Goal: Task Accomplishment & Management: Manage account settings

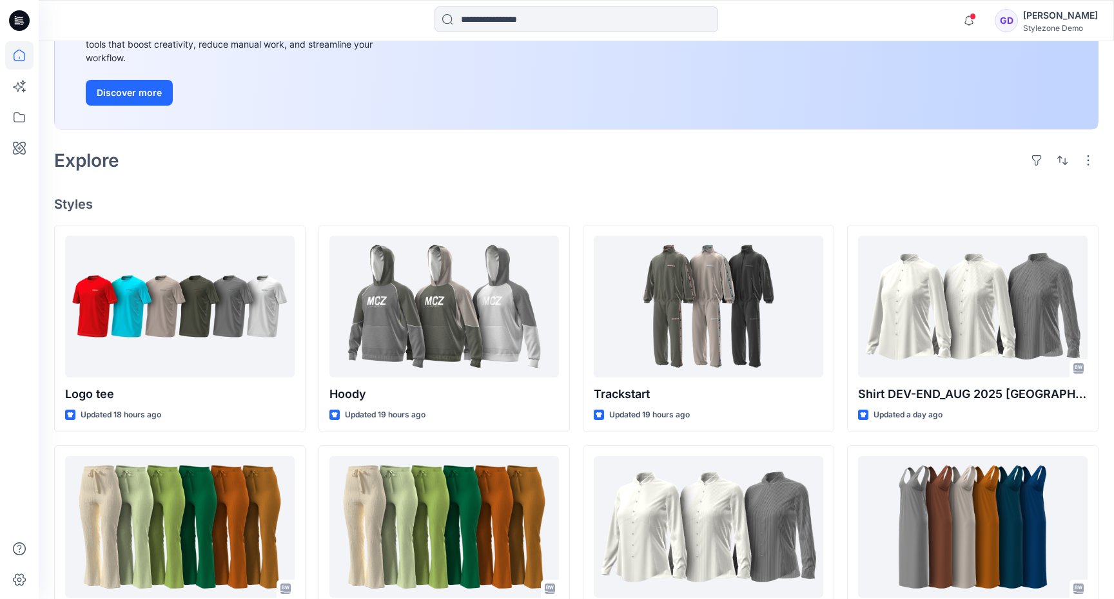
scroll to position [228, 0]
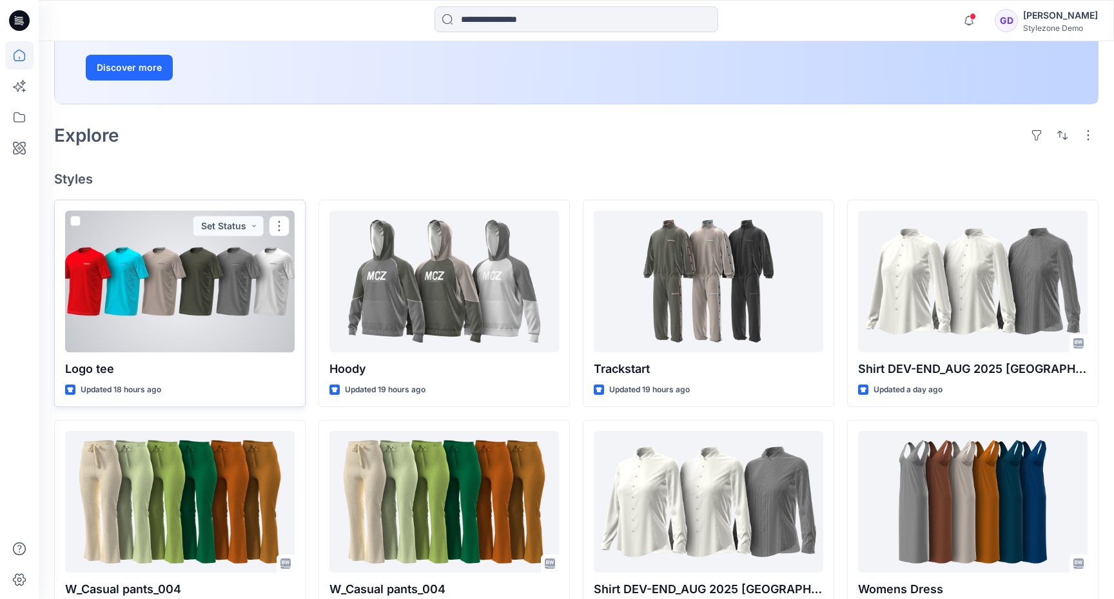
click at [146, 279] on div at bounding box center [179, 282] width 229 height 142
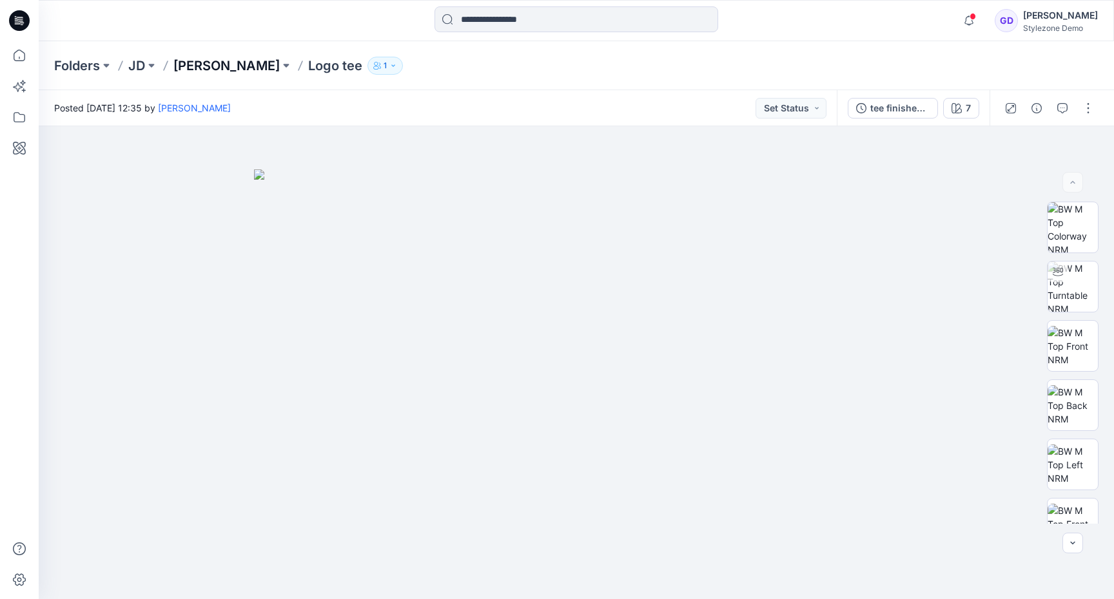
click at [207, 68] on p "[PERSON_NAME]" at bounding box center [226, 66] width 106 height 18
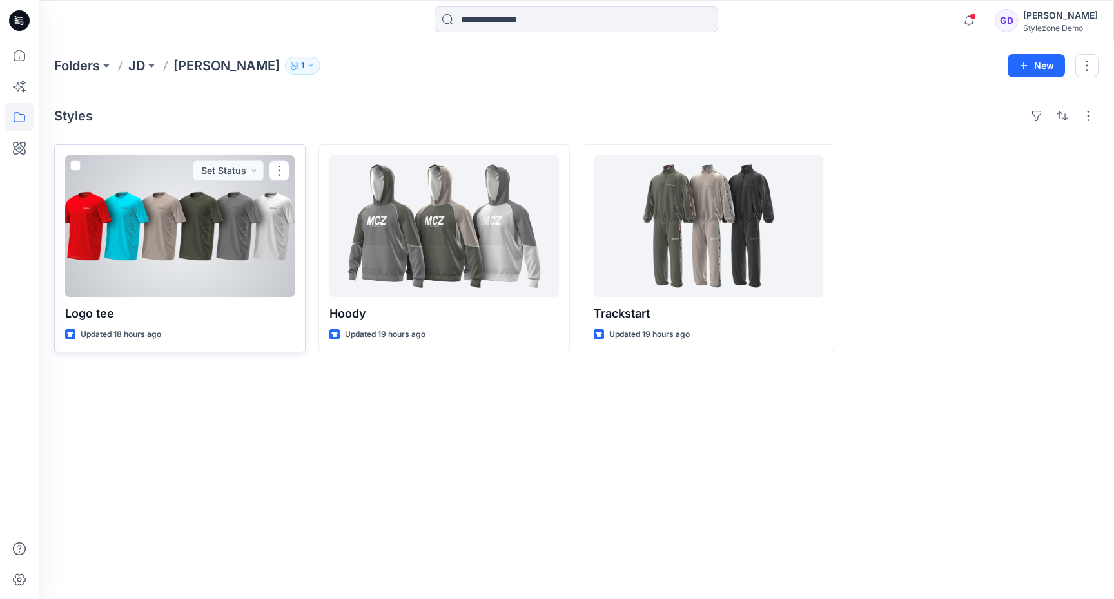
click at [163, 249] on div at bounding box center [179, 226] width 229 height 142
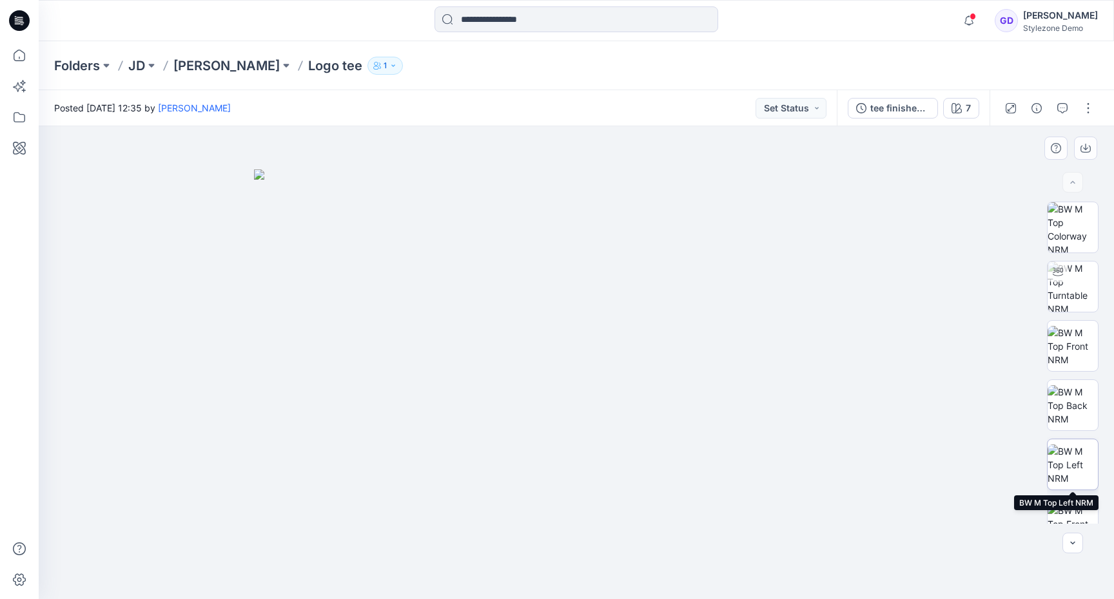
click at [1077, 467] on img at bounding box center [1072, 465] width 50 height 41
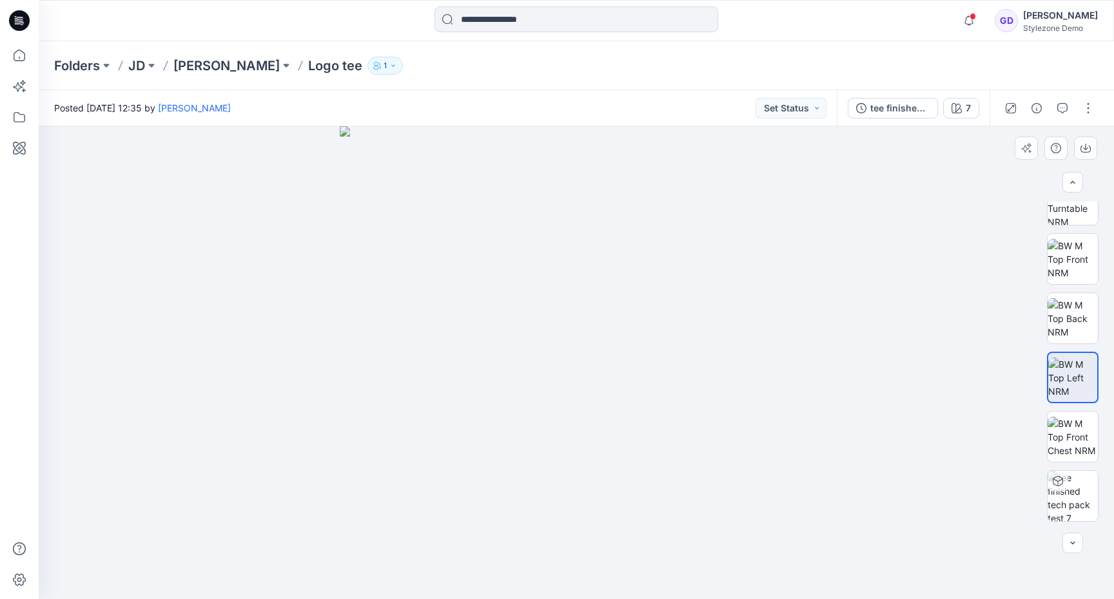
scroll to position [144, 0]
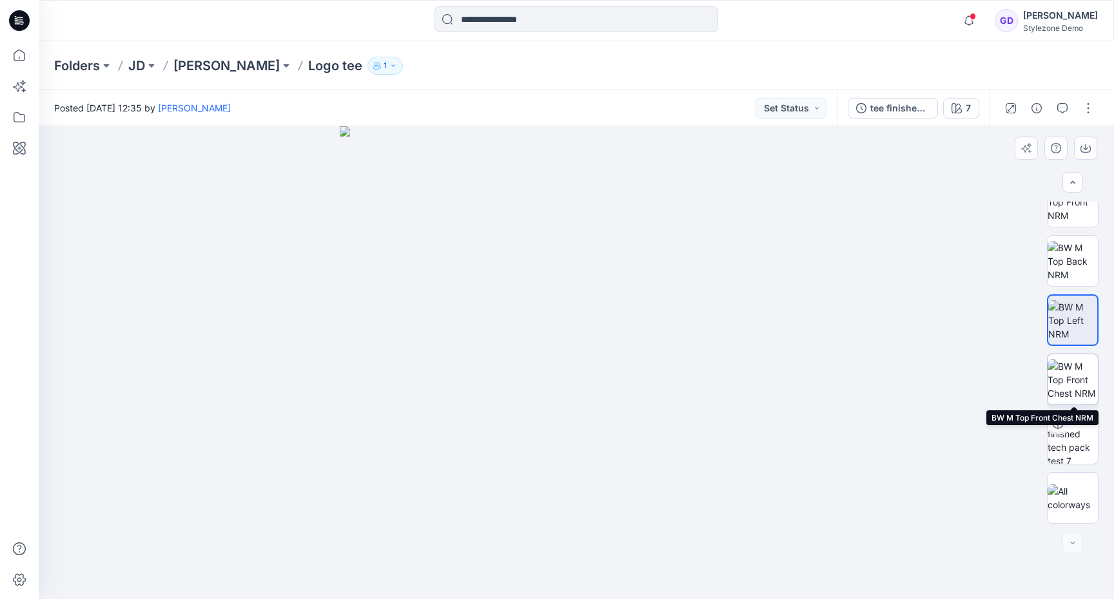
click at [1073, 389] on img at bounding box center [1072, 380] width 50 height 41
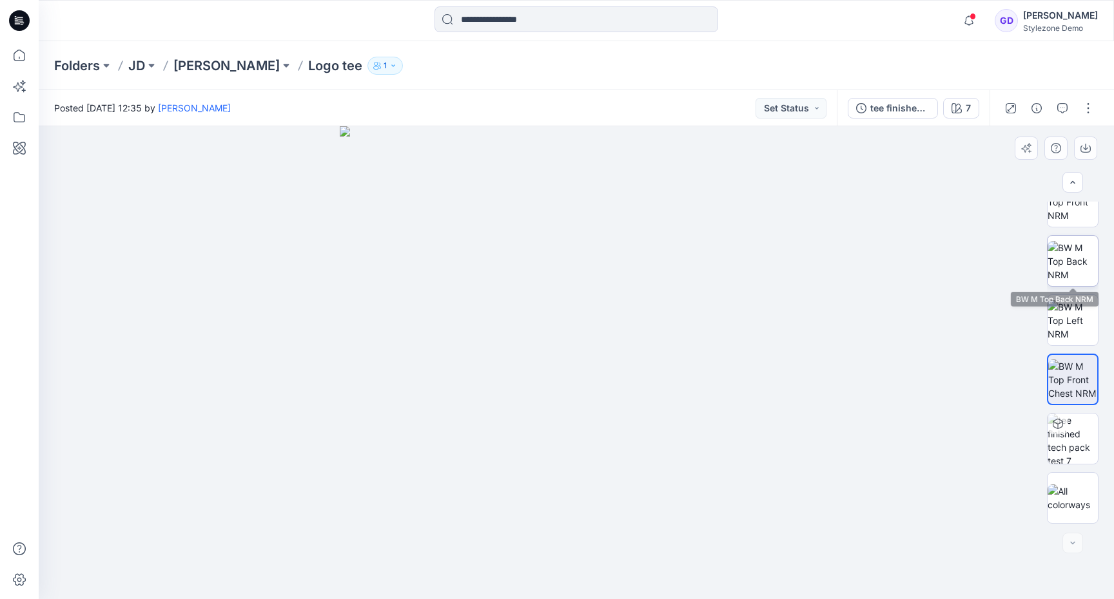
click at [1070, 248] on img at bounding box center [1072, 261] width 50 height 41
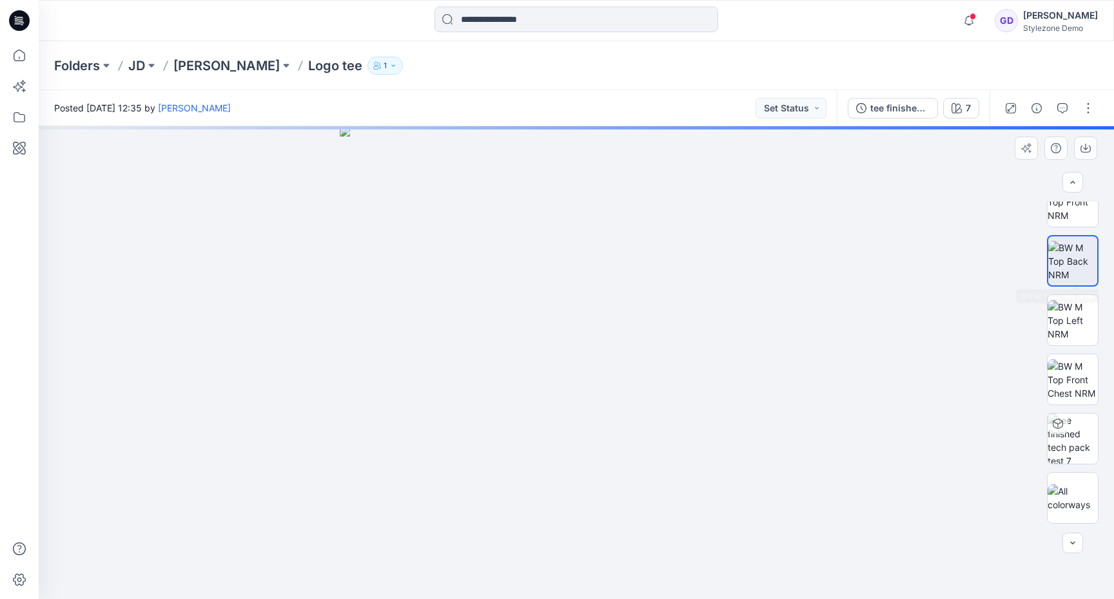
scroll to position [0, 0]
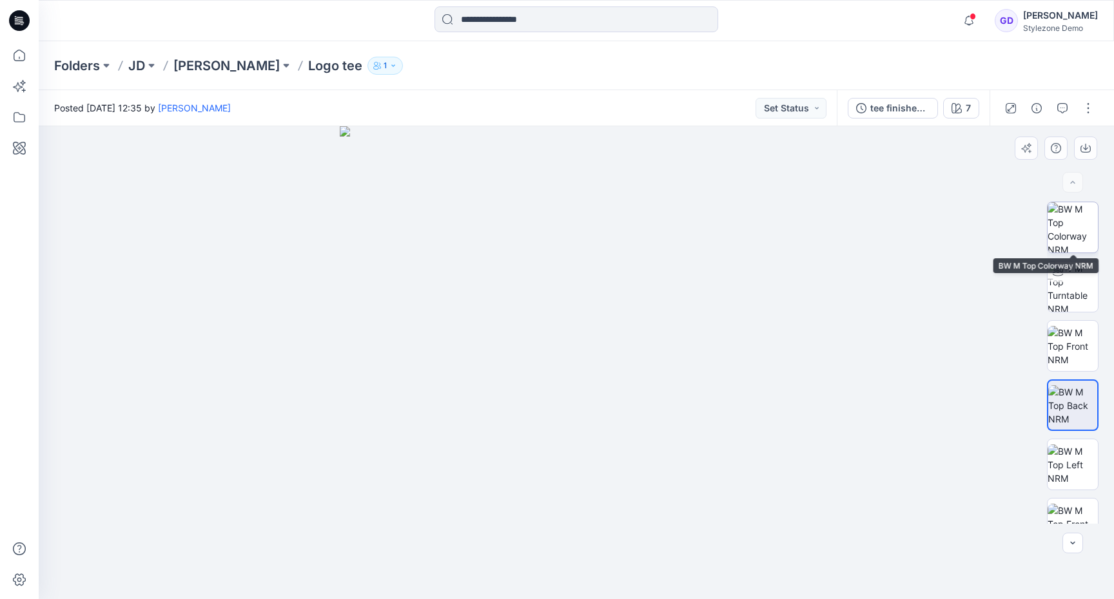
click at [1081, 223] on img at bounding box center [1072, 227] width 50 height 50
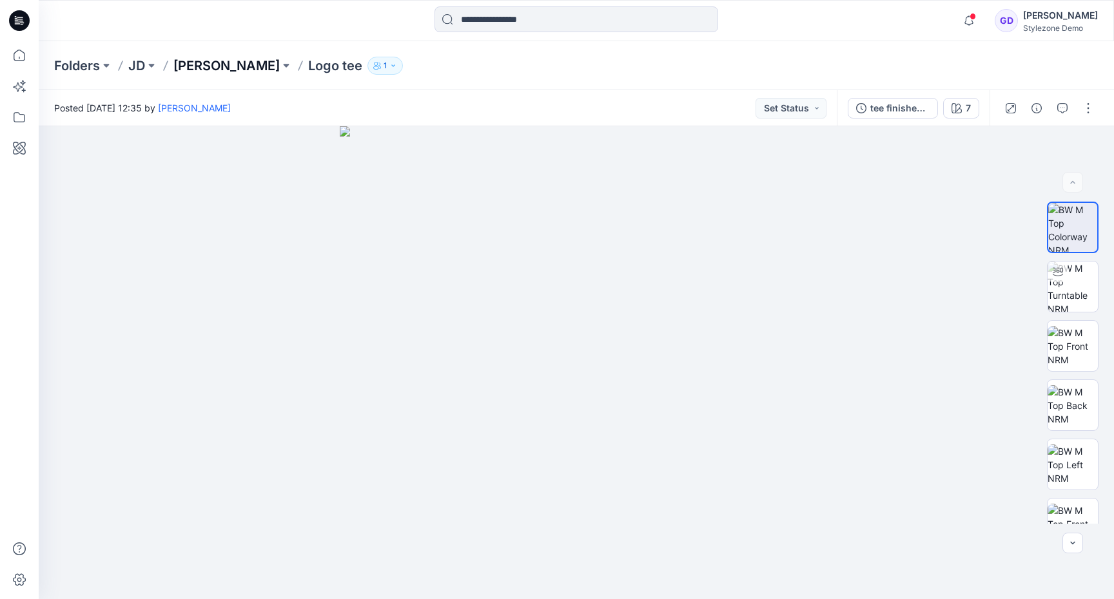
click at [214, 70] on p "[PERSON_NAME]" at bounding box center [226, 66] width 106 height 18
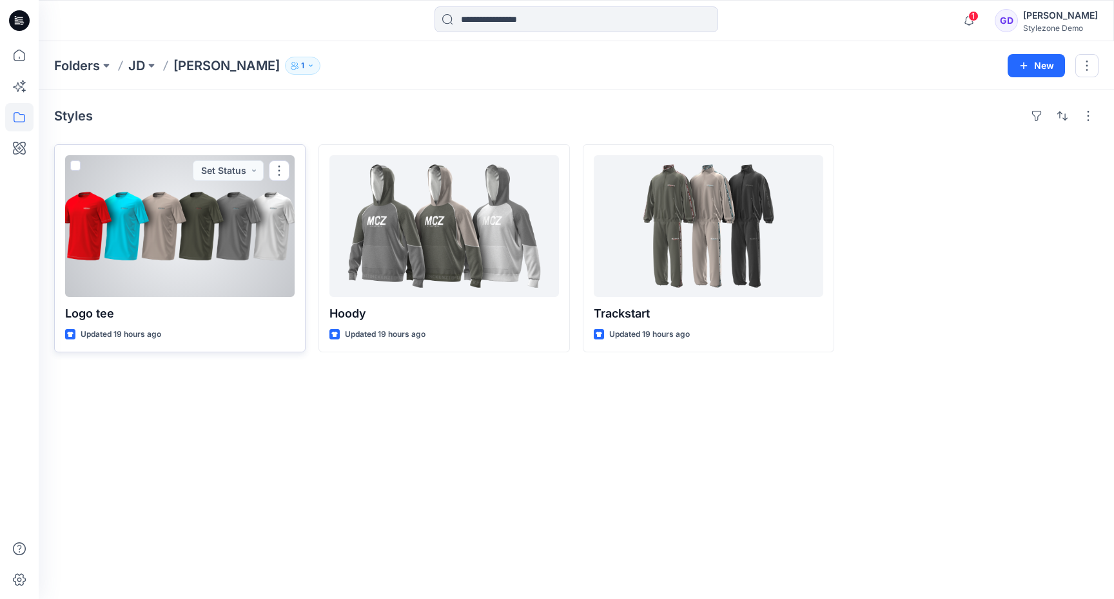
click at [117, 264] on div at bounding box center [179, 226] width 229 height 142
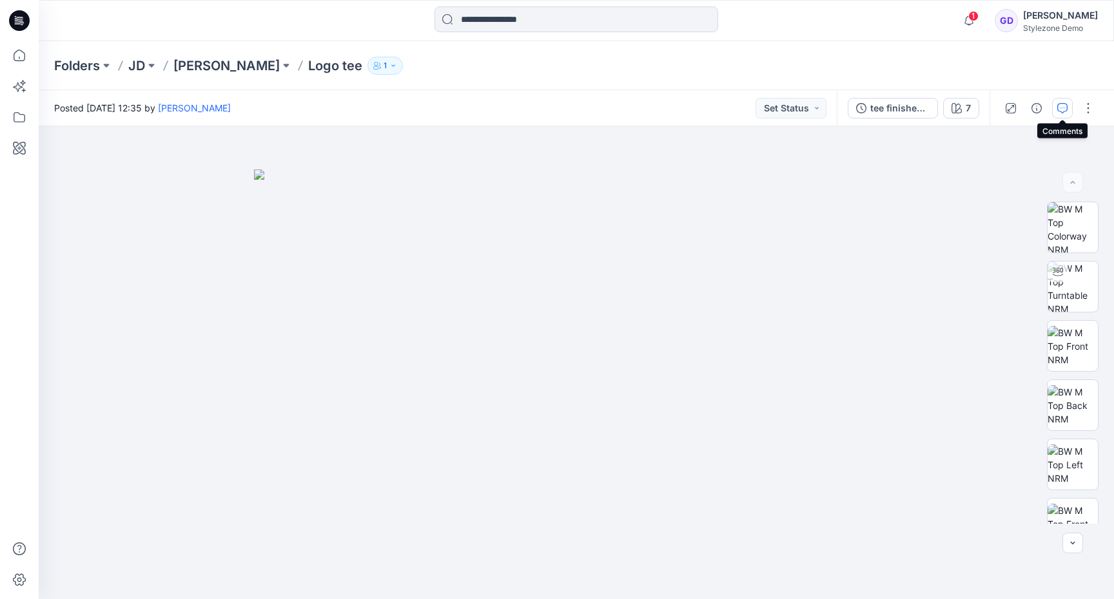
click at [1057, 104] on icon "button" at bounding box center [1062, 108] width 10 height 10
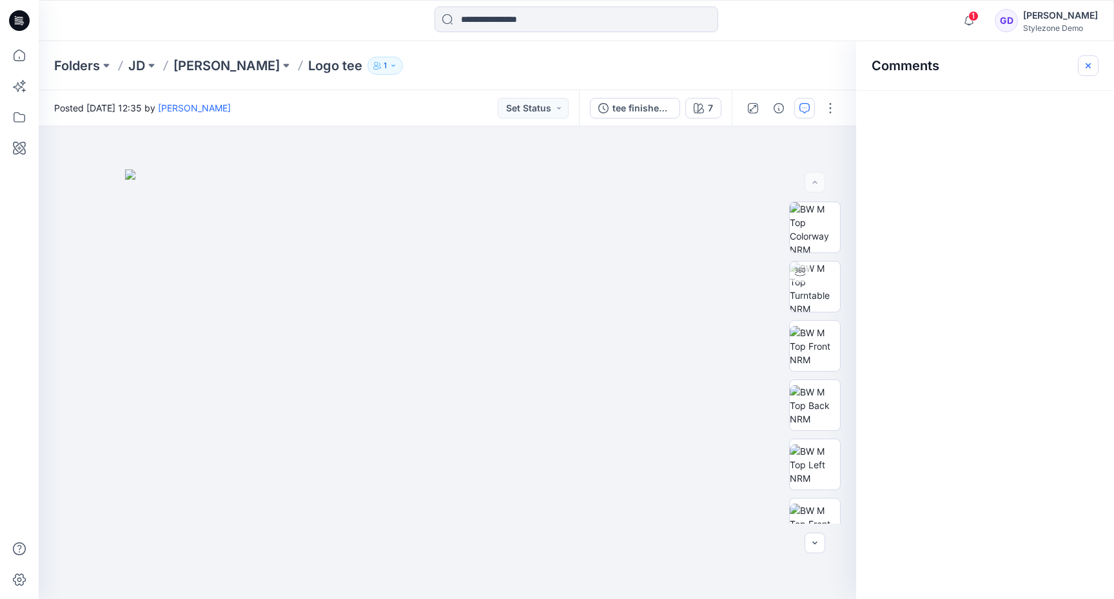
click at [1089, 70] on icon "button" at bounding box center [1088, 66] width 10 height 10
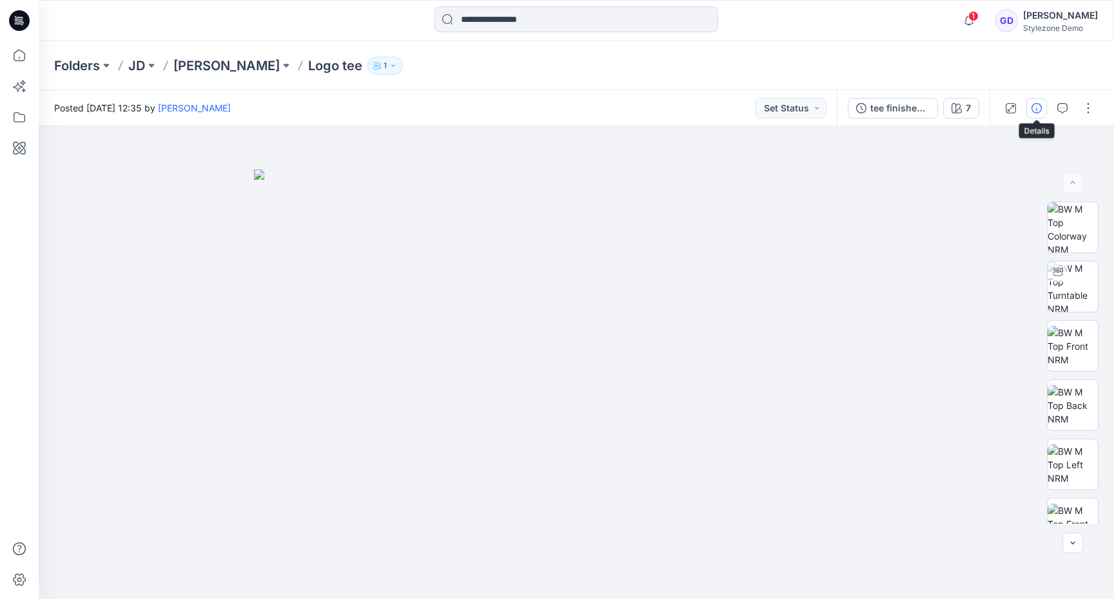
click at [1036, 111] on icon "button" at bounding box center [1036, 108] width 10 height 10
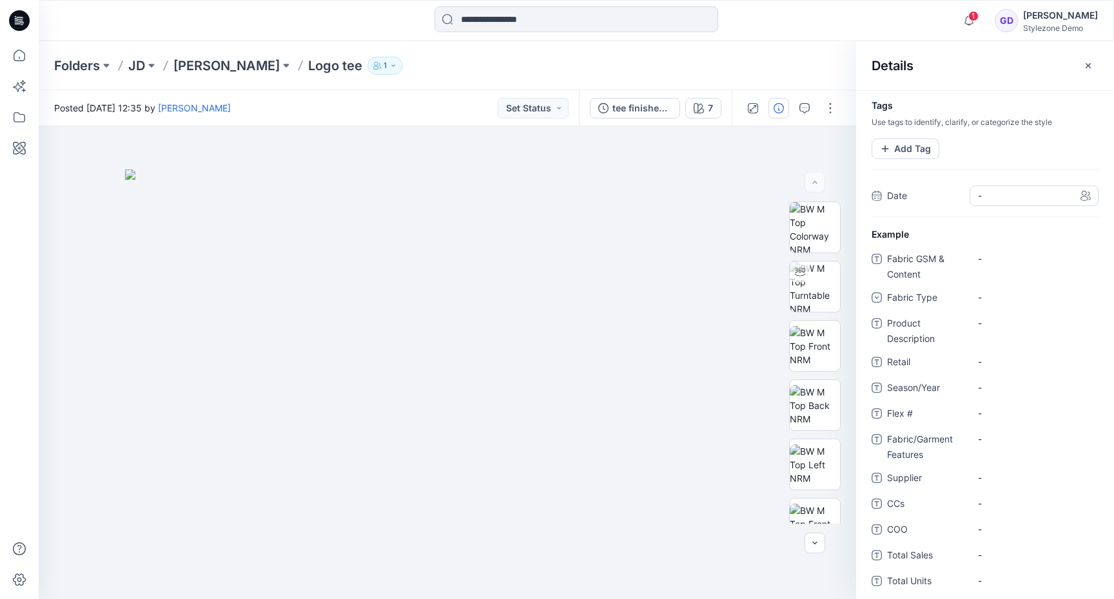
click at [980, 200] on span "-" at bounding box center [1034, 196] width 112 height 14
click at [997, 377] on div "26" at bounding box center [994, 376] width 22 height 22
click at [995, 251] on div "-" at bounding box center [1033, 259] width 129 height 21
type textarea "**********"
click at [1022, 269] on div "100% cotton" at bounding box center [1033, 266] width 129 height 34
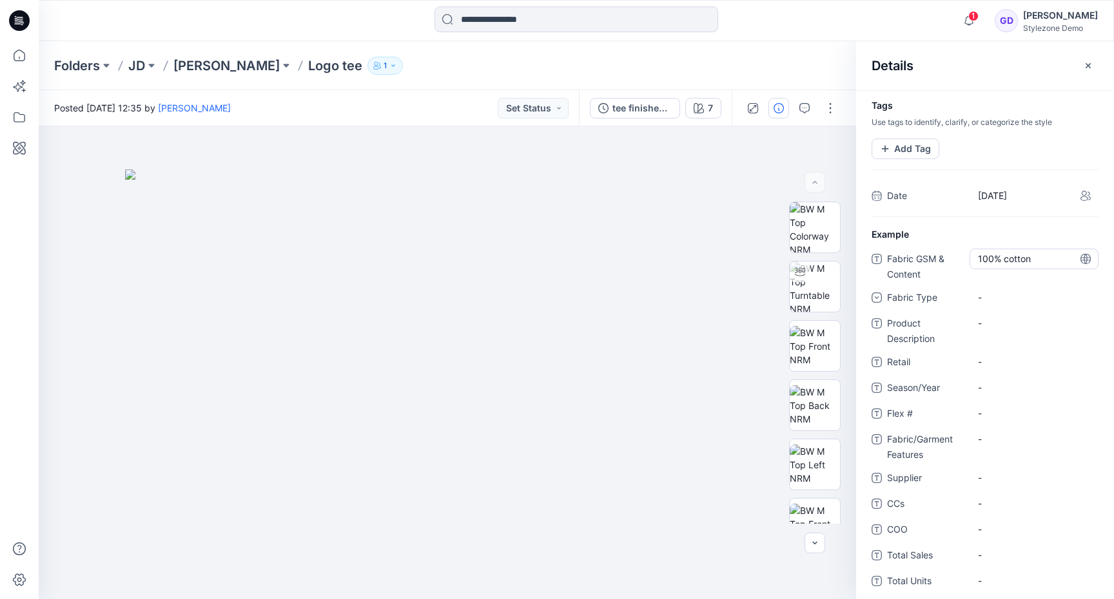
click at [1023, 257] on Content "100% cotton" at bounding box center [1034, 259] width 112 height 14
click at [1082, 255] on icon at bounding box center [1085, 259] width 10 height 10
click at [1049, 260] on Content "100% cotton" at bounding box center [1034, 259] width 112 height 14
click at [1049, 260] on textarea "**********" at bounding box center [1033, 259] width 129 height 21
type textarea "**********"
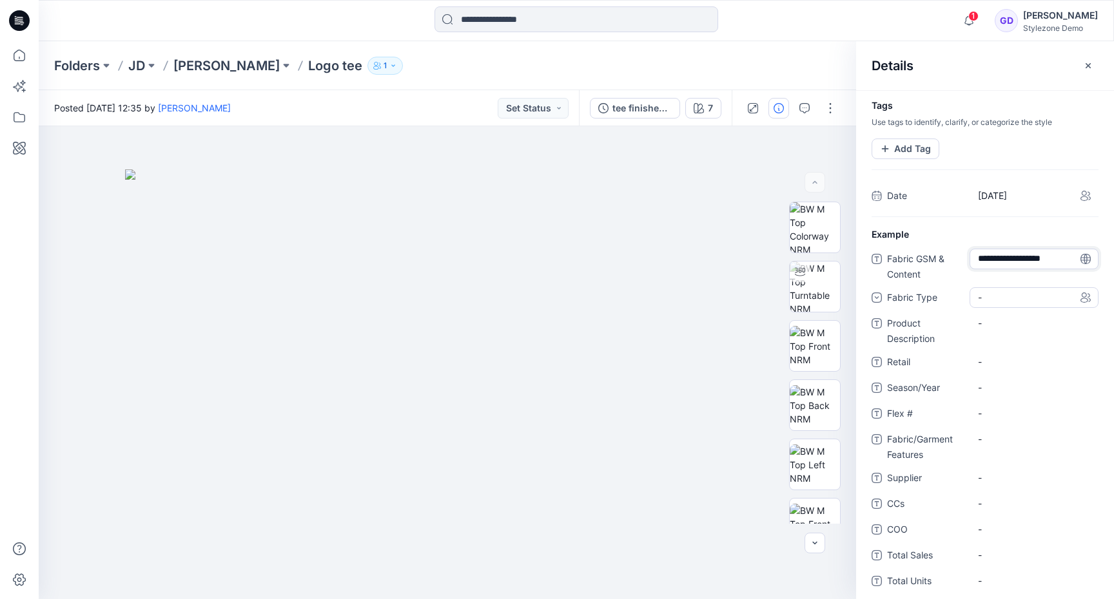
click at [982, 299] on div "-" at bounding box center [987, 298] width 19 height 14
click at [993, 359] on div "Knit" at bounding box center [1034, 352] width 124 height 26
click at [980, 324] on Description "-" at bounding box center [1034, 323] width 112 height 14
click at [990, 323] on textarea at bounding box center [1033, 323] width 129 height 21
click at [909, 148] on button "Add Tag" at bounding box center [905, 149] width 68 height 21
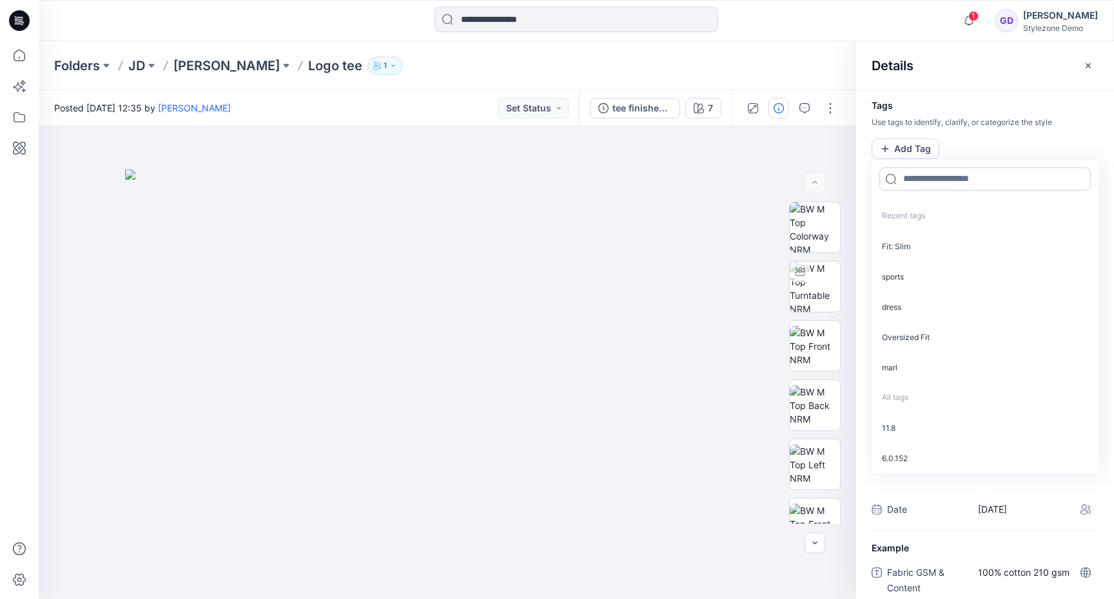
click at [924, 179] on input at bounding box center [984, 179] width 211 height 23
click at [911, 253] on p "Fit: Slim" at bounding box center [984, 246] width 227 height 30
click at [965, 160] on div at bounding box center [984, 178] width 227 height 39
click at [957, 181] on input at bounding box center [984, 177] width 211 height 23
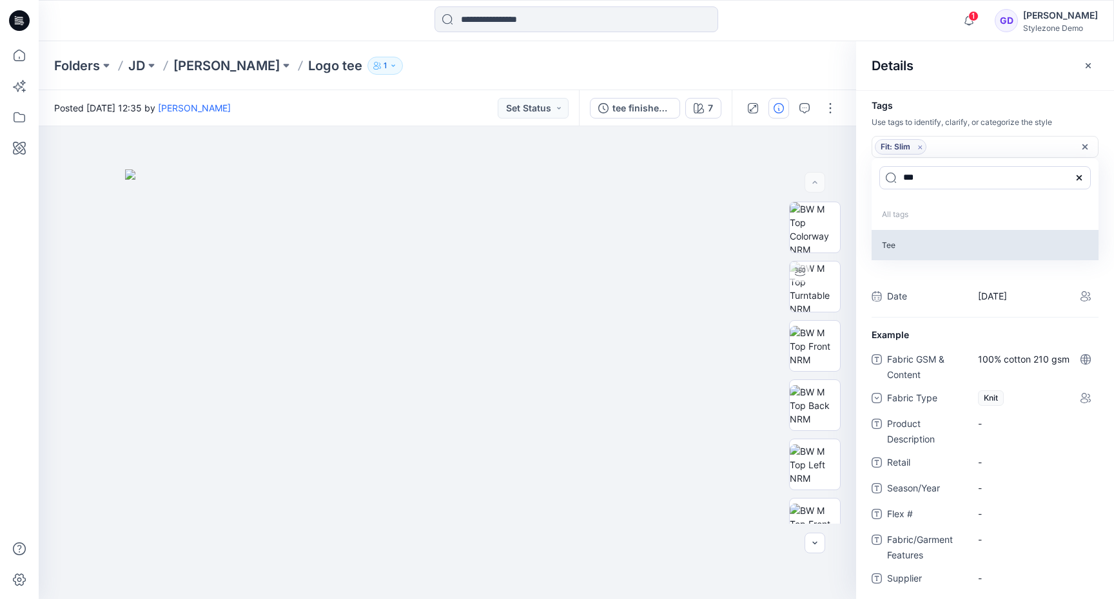
type input "***"
click at [924, 238] on p "Tee" at bounding box center [984, 245] width 227 height 30
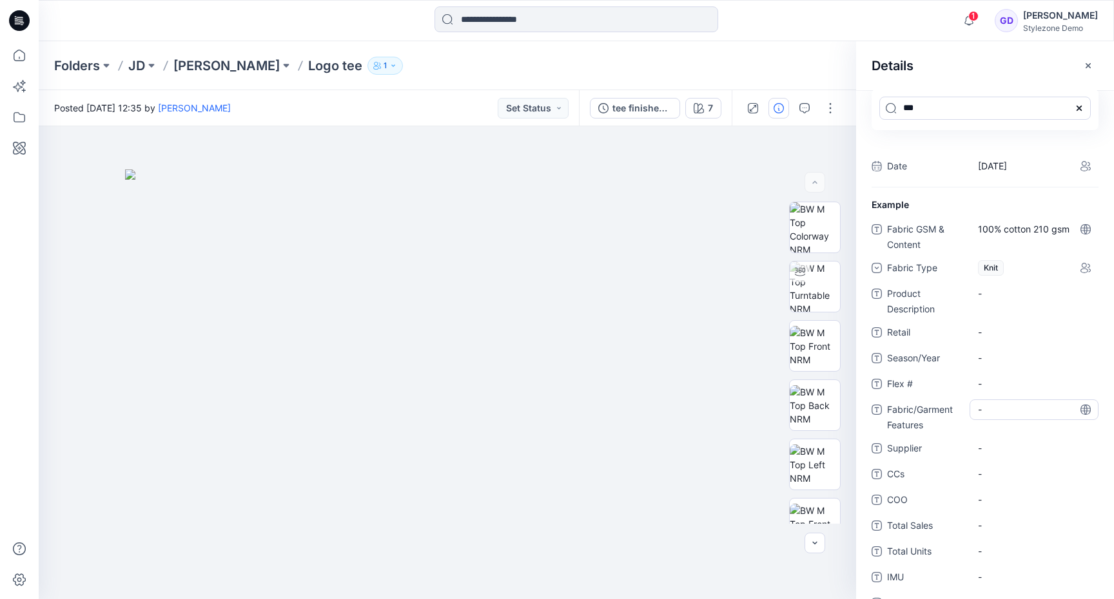
scroll to position [77, 0]
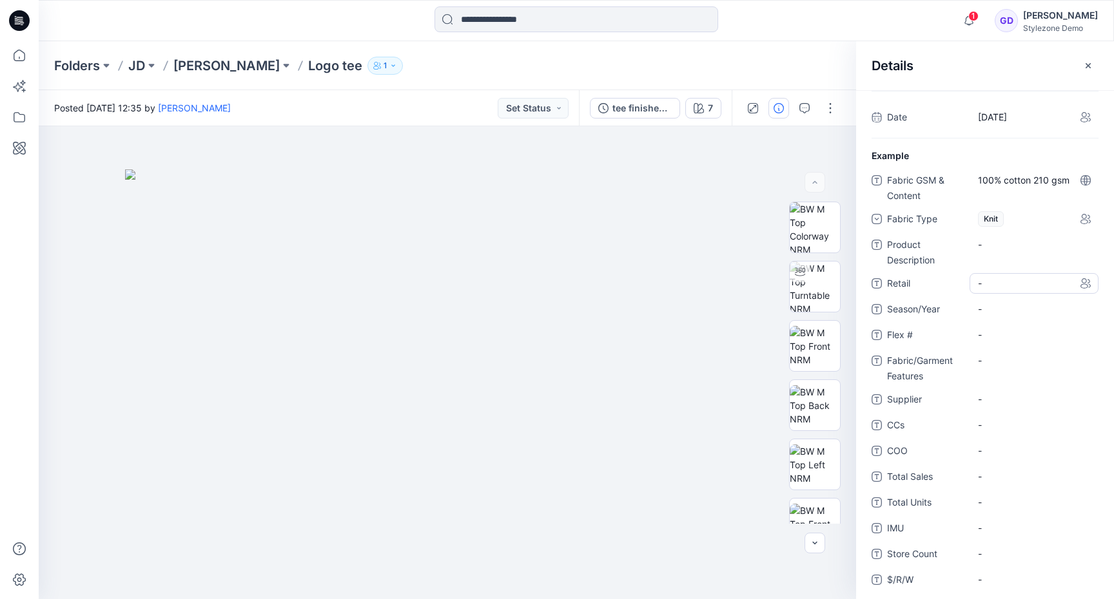
click at [993, 323] on div "Fabric GSM & Content 100% cotton 210 gsm Fabric Type Knit Product Description -…" at bounding box center [984, 456] width 227 height 573
click at [977, 284] on div "-" at bounding box center [1033, 283] width 129 height 21
click at [986, 286] on textarea at bounding box center [1033, 283] width 129 height 21
type textarea "***"
click at [990, 307] on span "-" at bounding box center [1034, 309] width 112 height 14
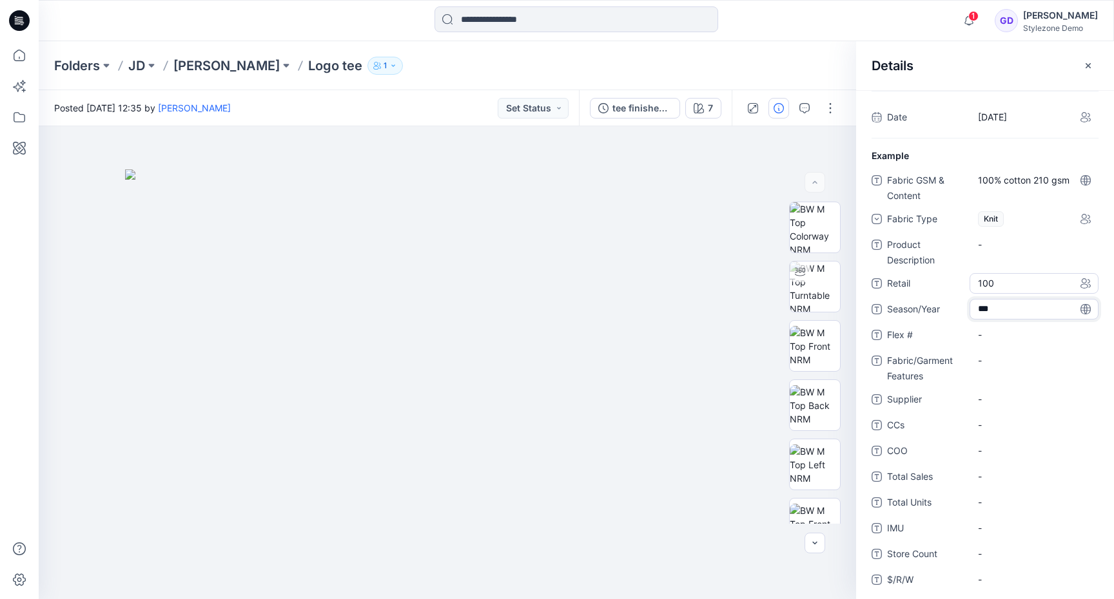
type textarea "****"
click at [1011, 366] on Features "-" at bounding box center [1034, 361] width 112 height 14
click at [977, 402] on div "-" at bounding box center [1033, 399] width 129 height 21
type textarea "*"
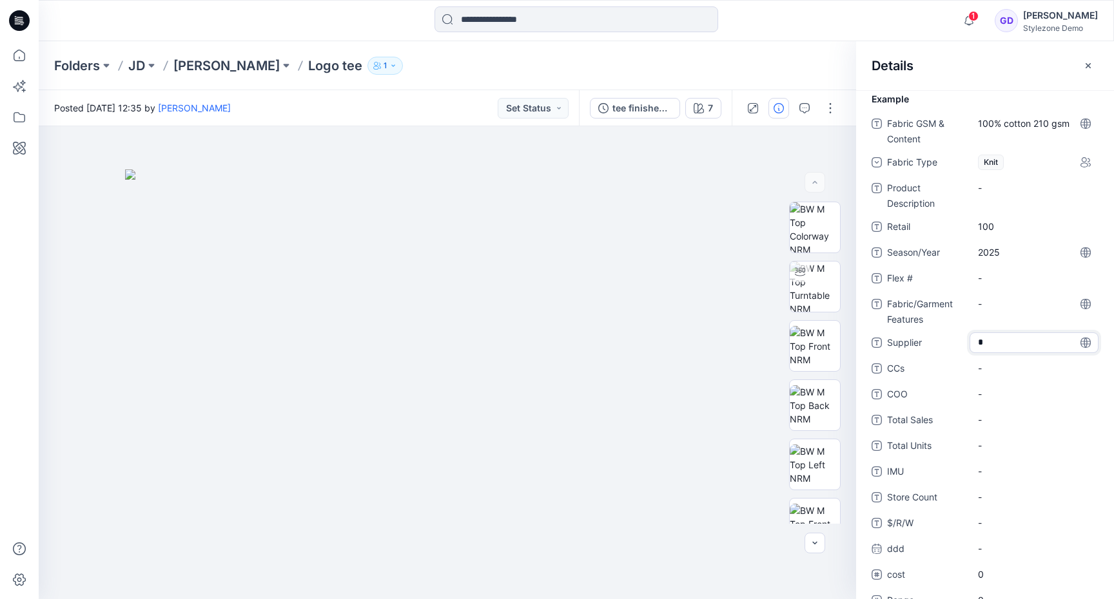
scroll to position [135, 0]
click at [1006, 415] on Sales "-" at bounding box center [1034, 419] width 112 height 14
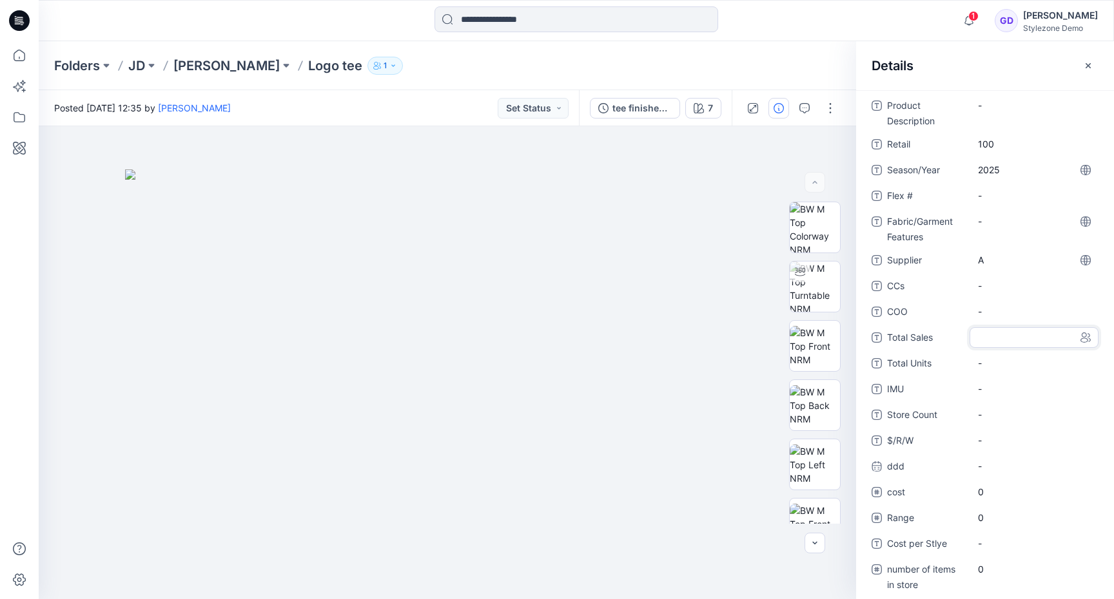
scroll to position [217, 0]
click at [1006, 364] on Units "-" at bounding box center [1034, 363] width 112 height 14
type textarea "****"
click at [1004, 393] on span "-" at bounding box center [1034, 389] width 112 height 14
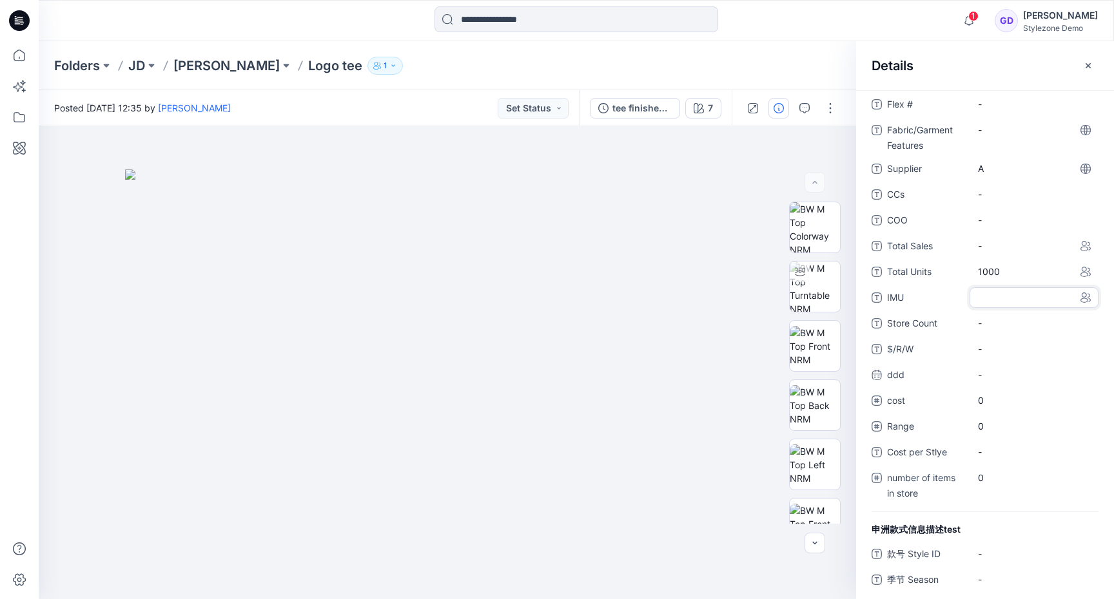
scroll to position [316, 0]
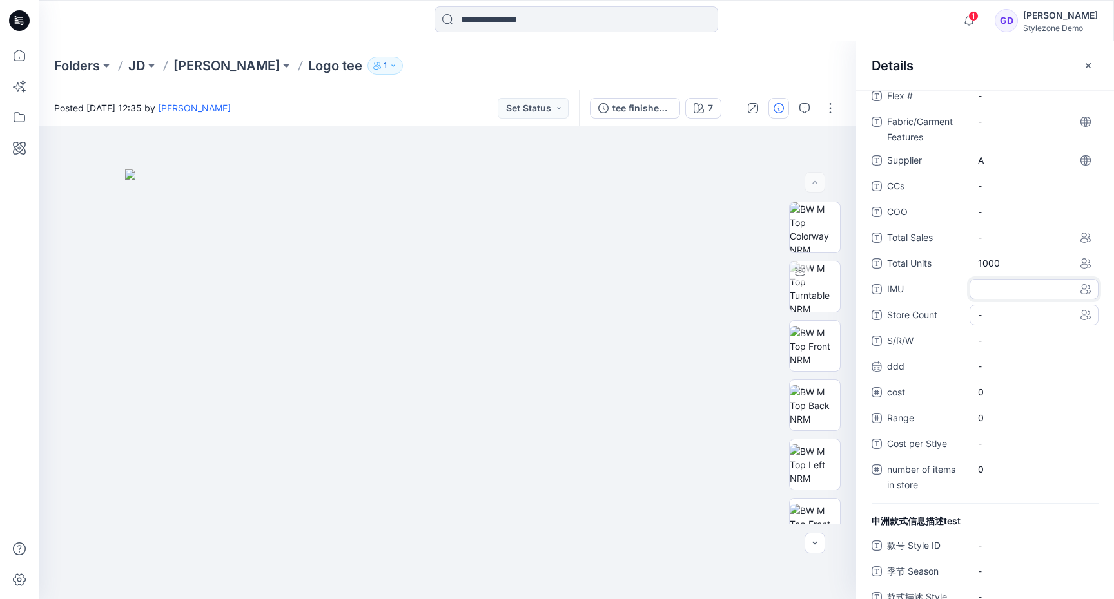
click at [1000, 319] on Count "-" at bounding box center [1034, 315] width 112 height 14
type textarea "***"
click at [989, 434] on div "-" at bounding box center [1033, 444] width 129 height 21
type textarea "*"
click at [1015, 396] on span "0" at bounding box center [1034, 392] width 112 height 14
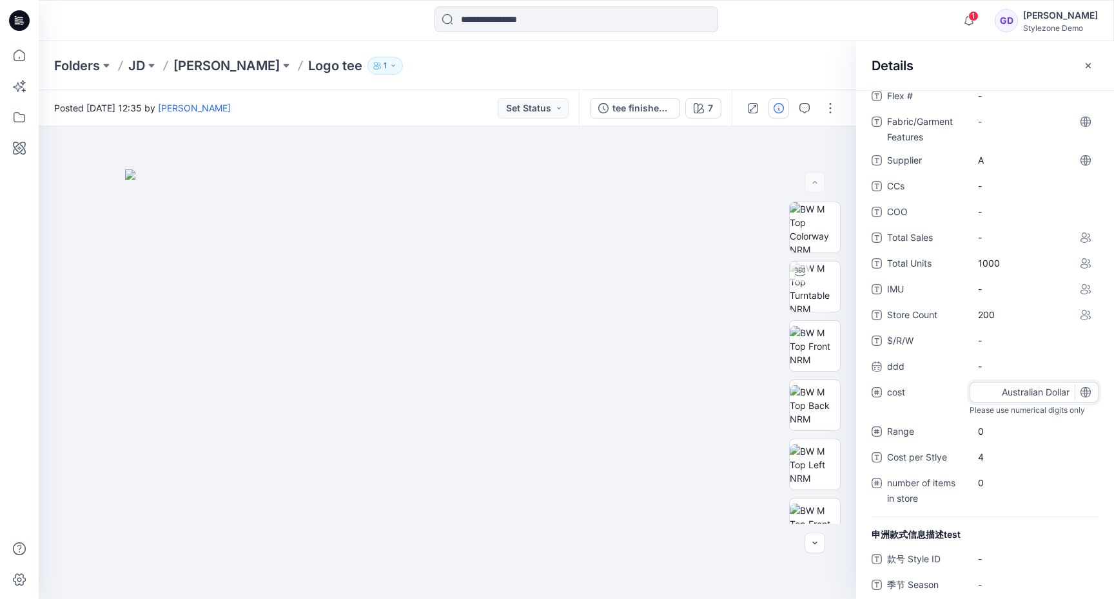
type input "**"
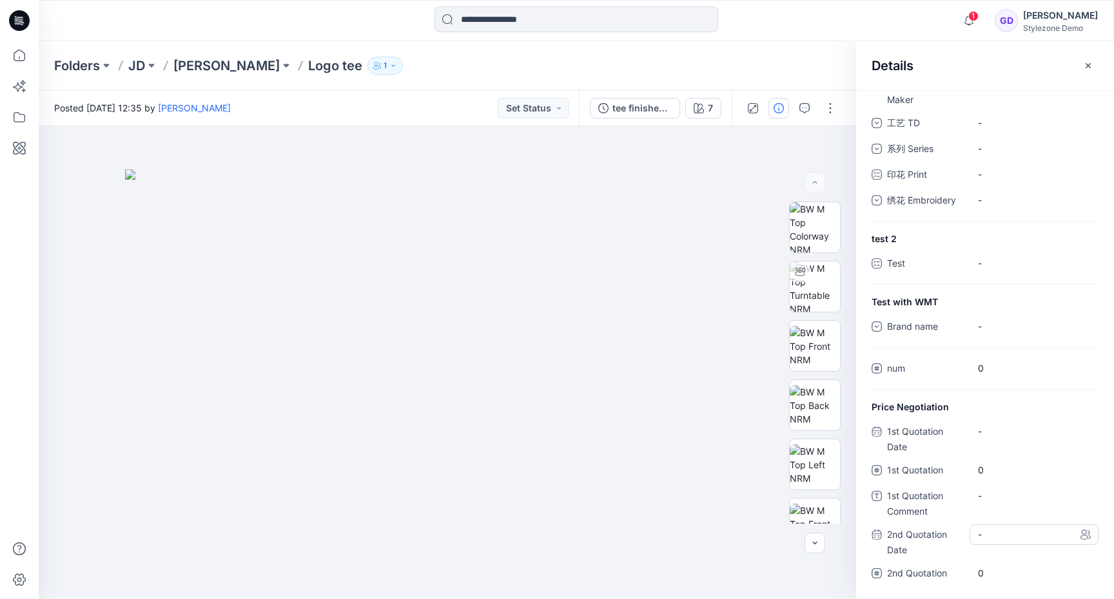
scroll to position [0, 0]
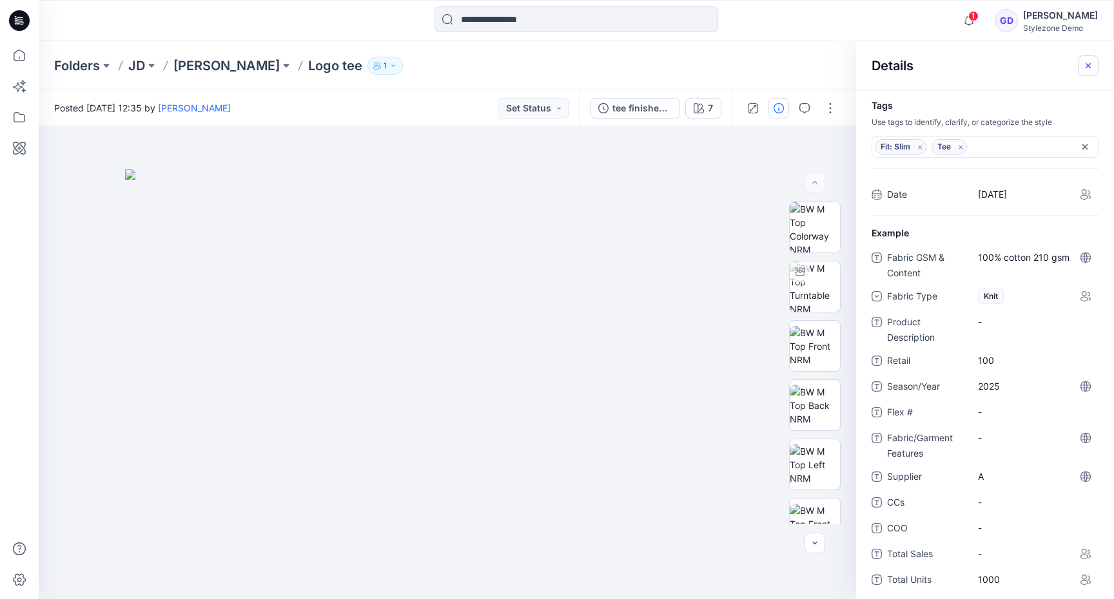
click at [1097, 63] on button "button" at bounding box center [1088, 65] width 21 height 21
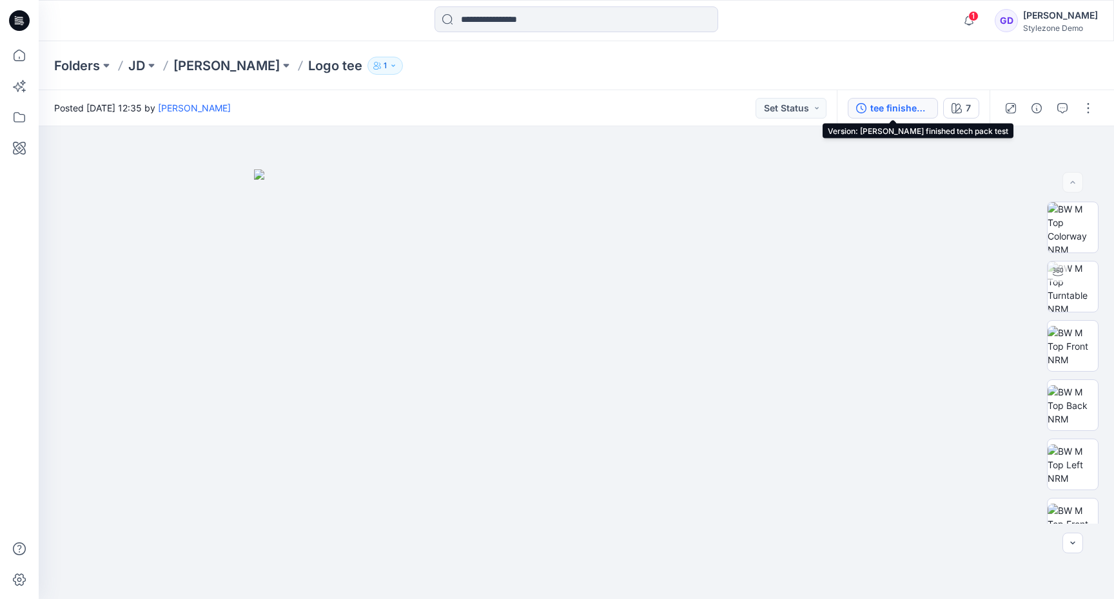
click at [903, 112] on div "tee finished tech pack test" at bounding box center [899, 108] width 59 height 14
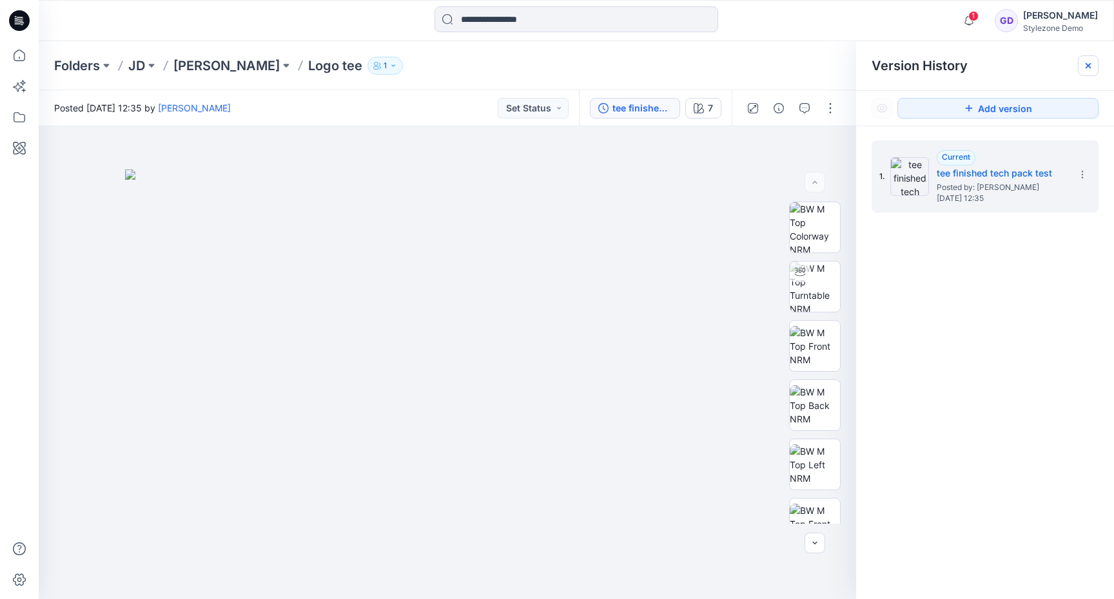
click at [1086, 66] on g at bounding box center [1087, 65] width 5 height 5
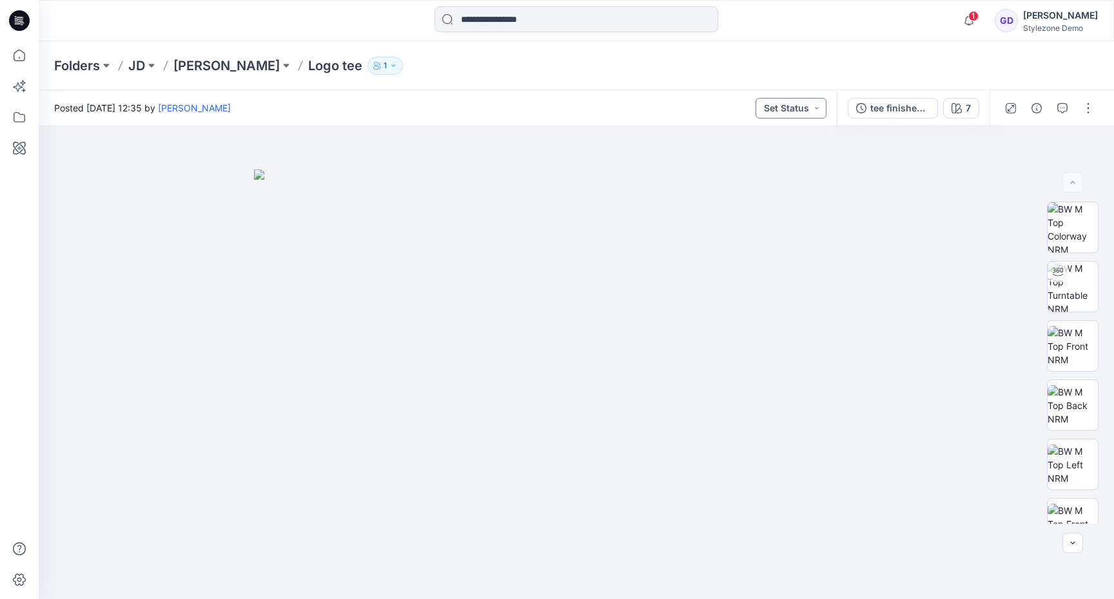
click at [824, 101] on button "Set Status" at bounding box center [790, 108] width 71 height 21
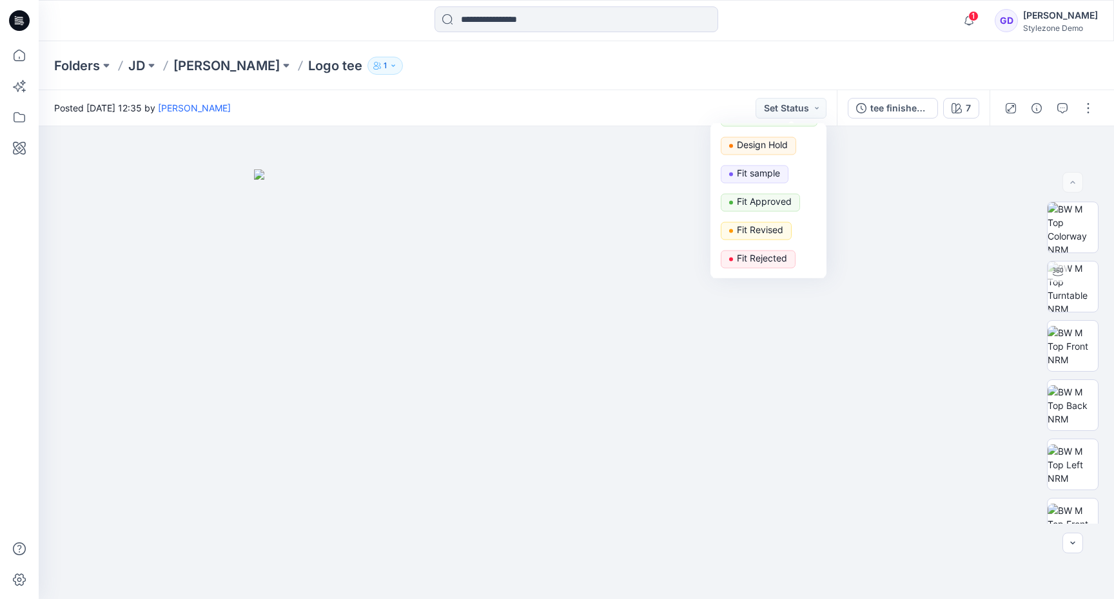
scroll to position [226, 0]
click at [756, 196] on p "Fit Approved" at bounding box center [764, 197] width 55 height 17
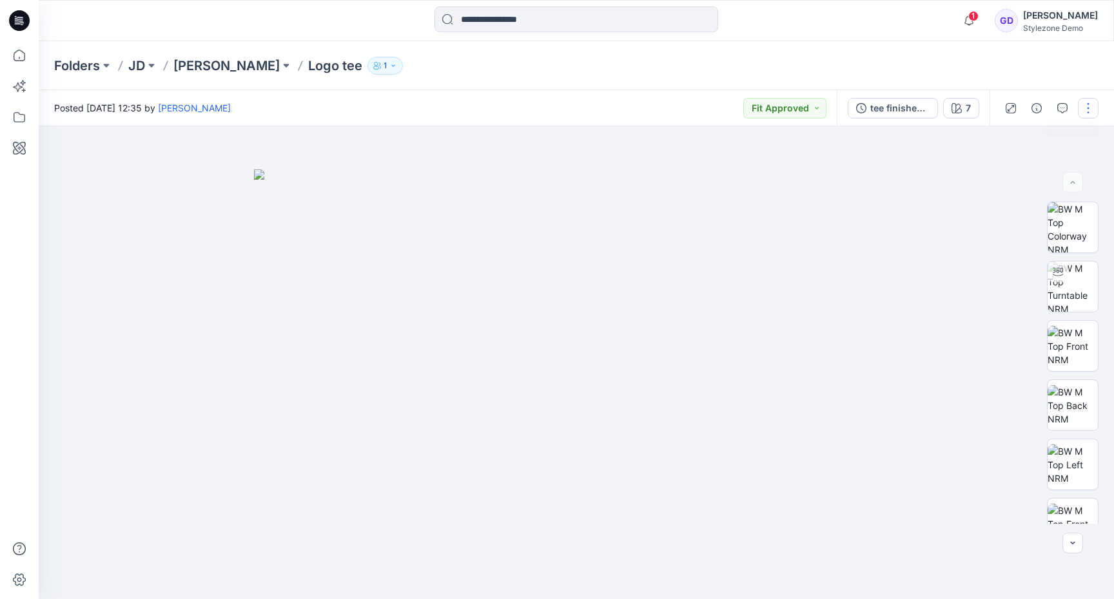
click at [1083, 110] on button "button" at bounding box center [1088, 108] width 21 height 21
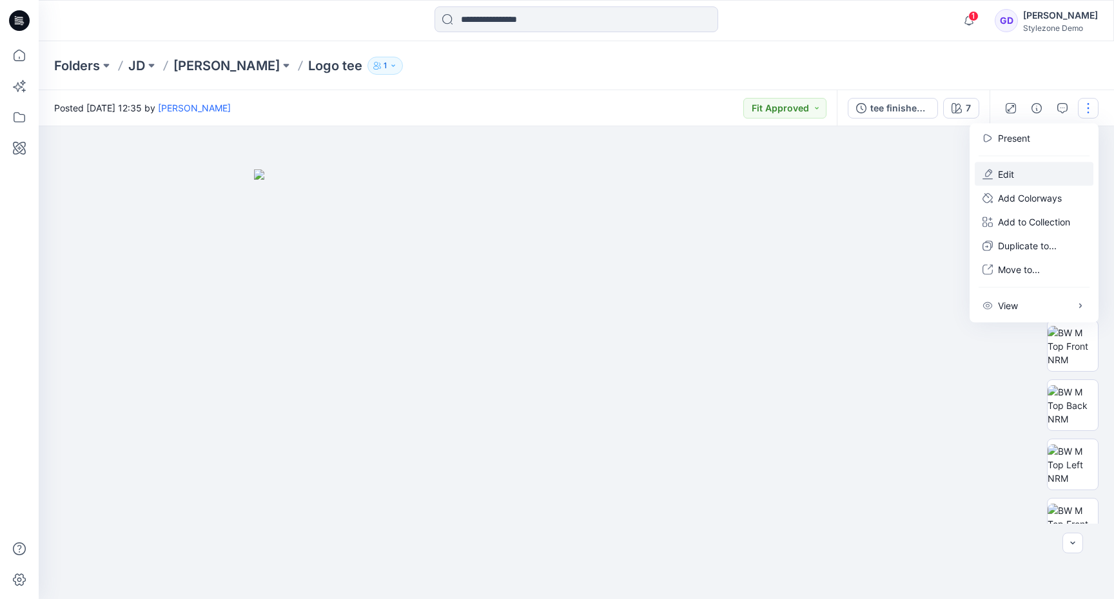
click at [1052, 172] on button "Edit" at bounding box center [1034, 174] width 119 height 24
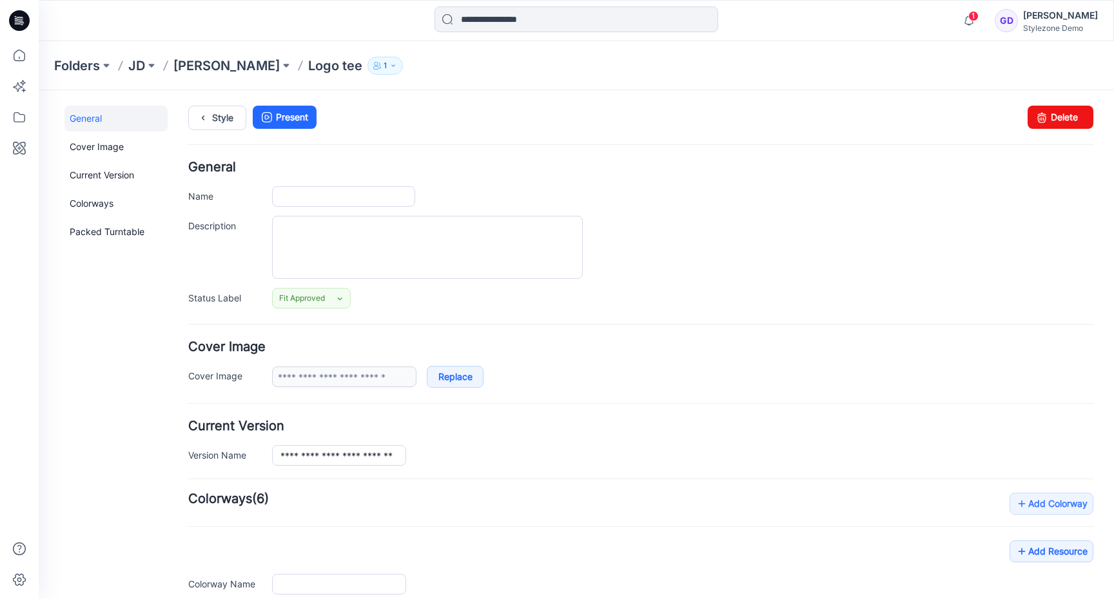
type input "********"
type input "*"
type input "**********"
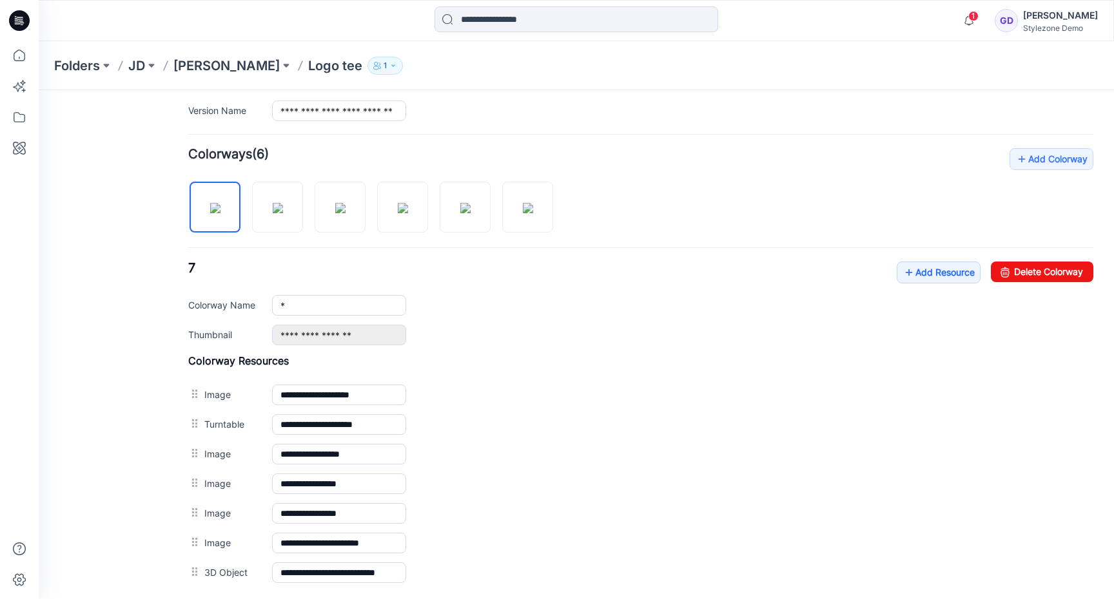
scroll to position [481, 0]
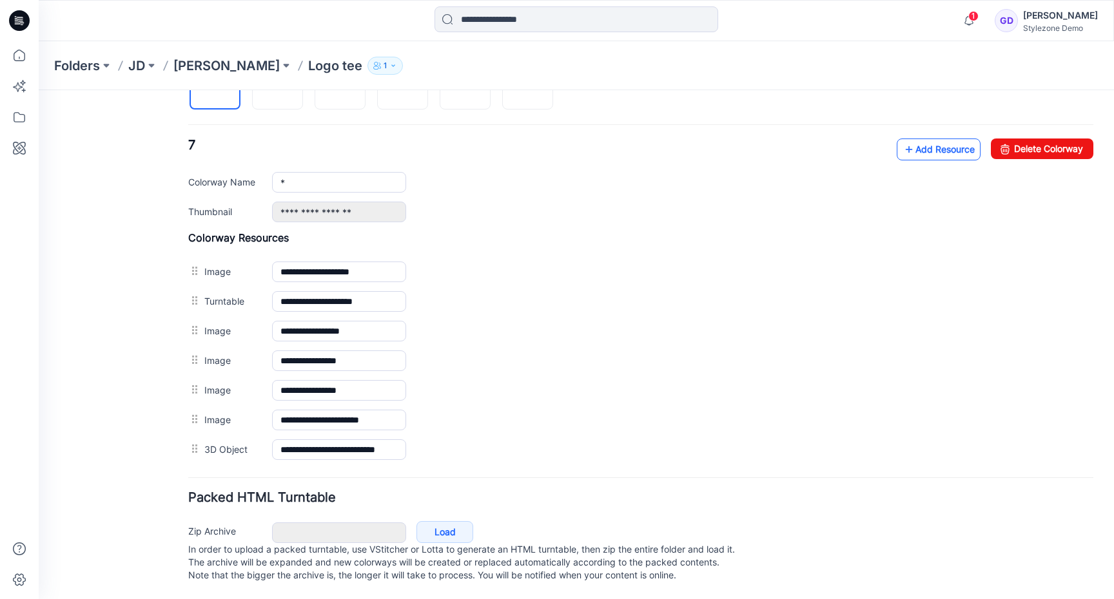
click at [952, 144] on link "Add Resource" at bounding box center [939, 150] width 84 height 22
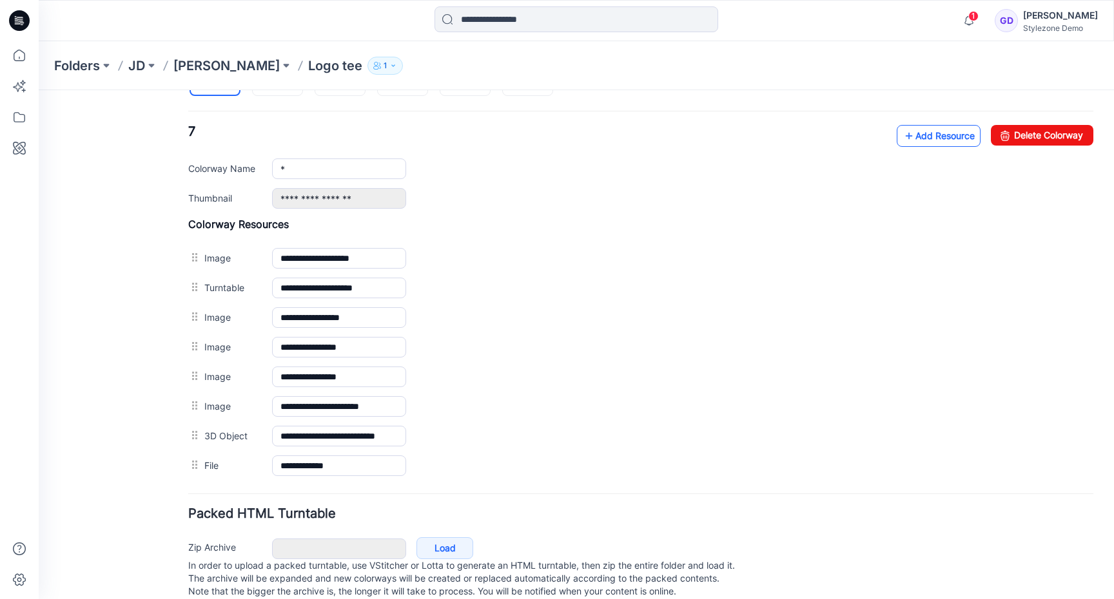
click at [951, 139] on link "Add Resource" at bounding box center [939, 136] width 84 height 22
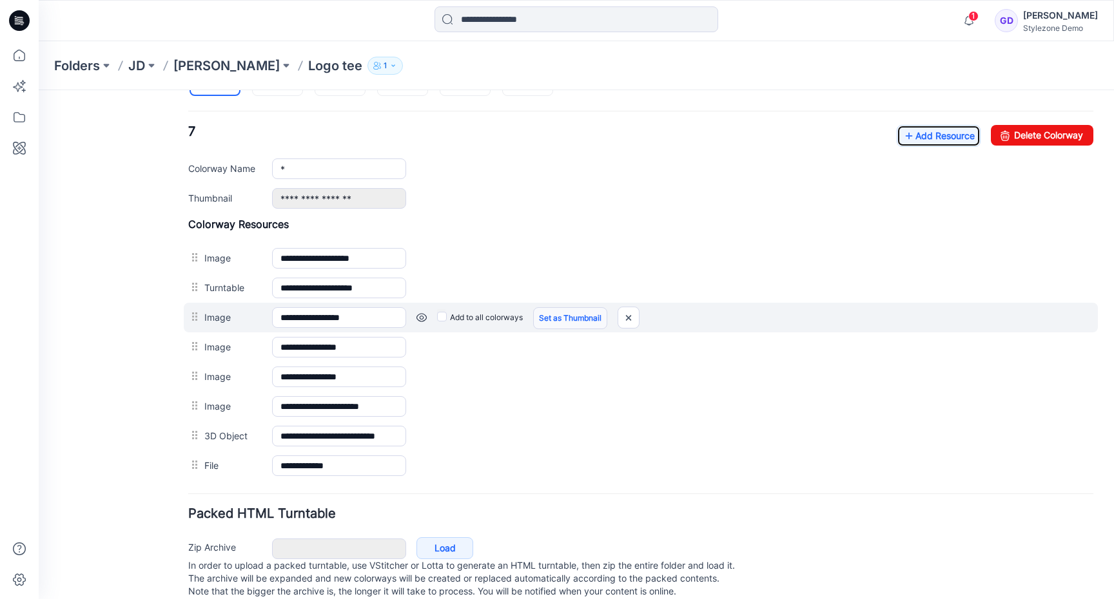
scroll to position [511, 0]
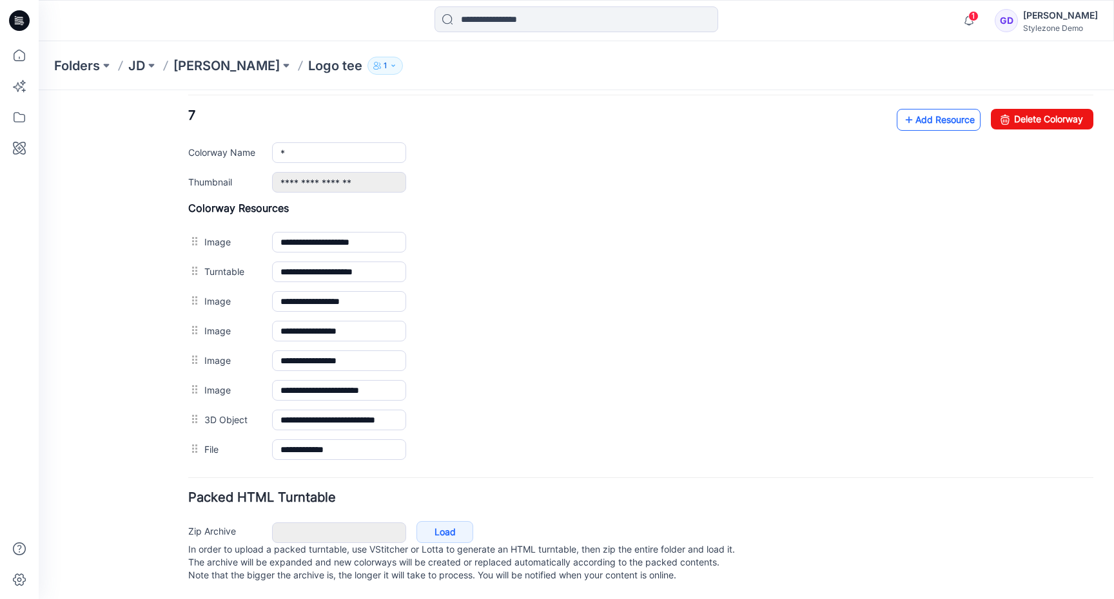
click at [931, 109] on link "Add Resource" at bounding box center [939, 120] width 84 height 22
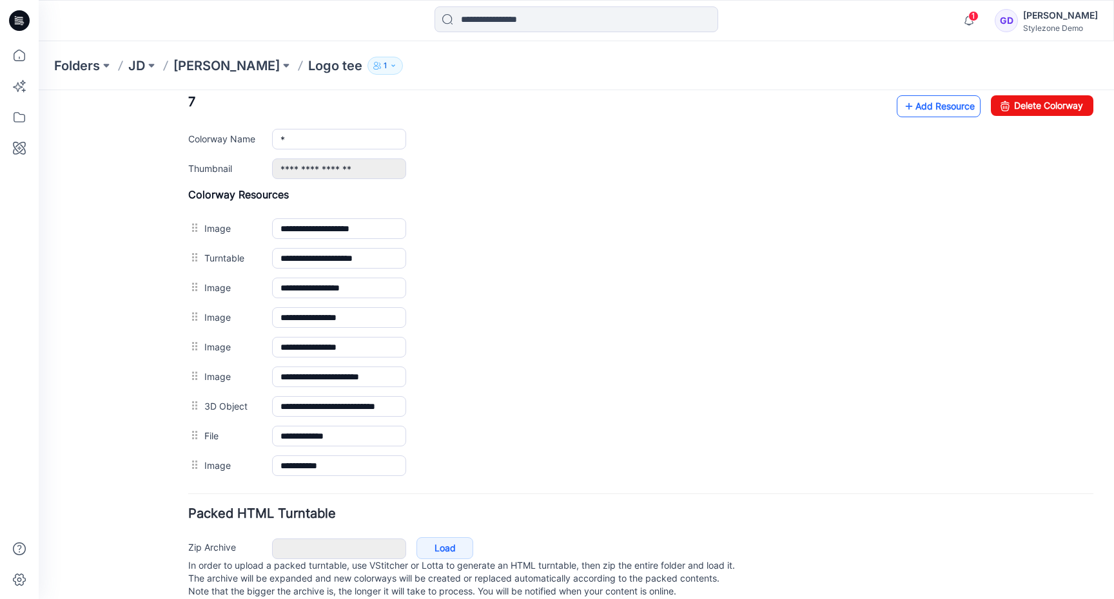
click at [932, 104] on link "Add Resource" at bounding box center [939, 106] width 84 height 22
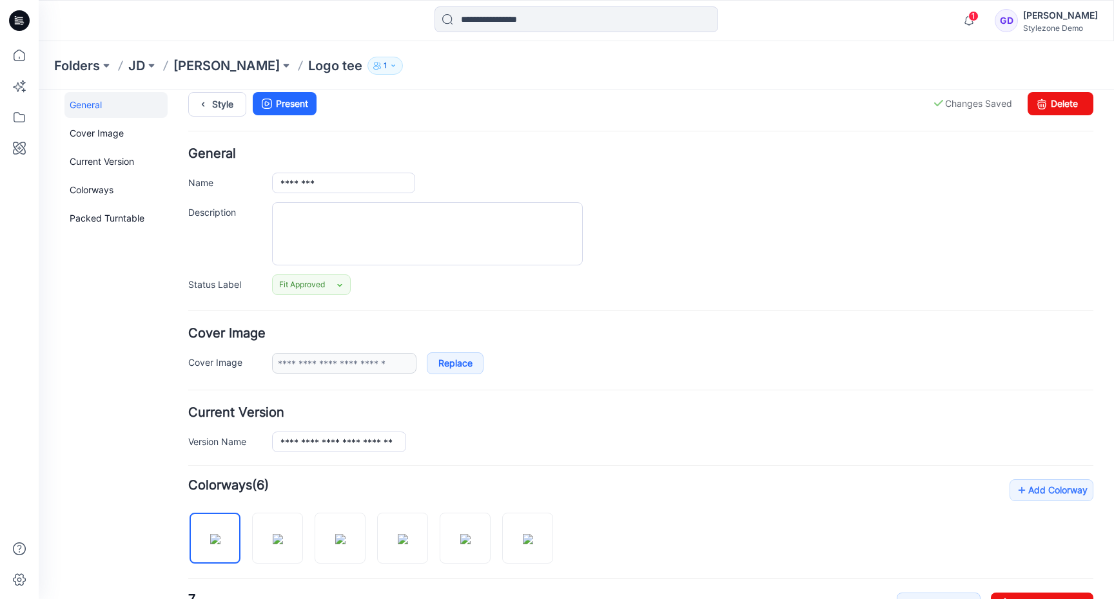
scroll to position [0, 0]
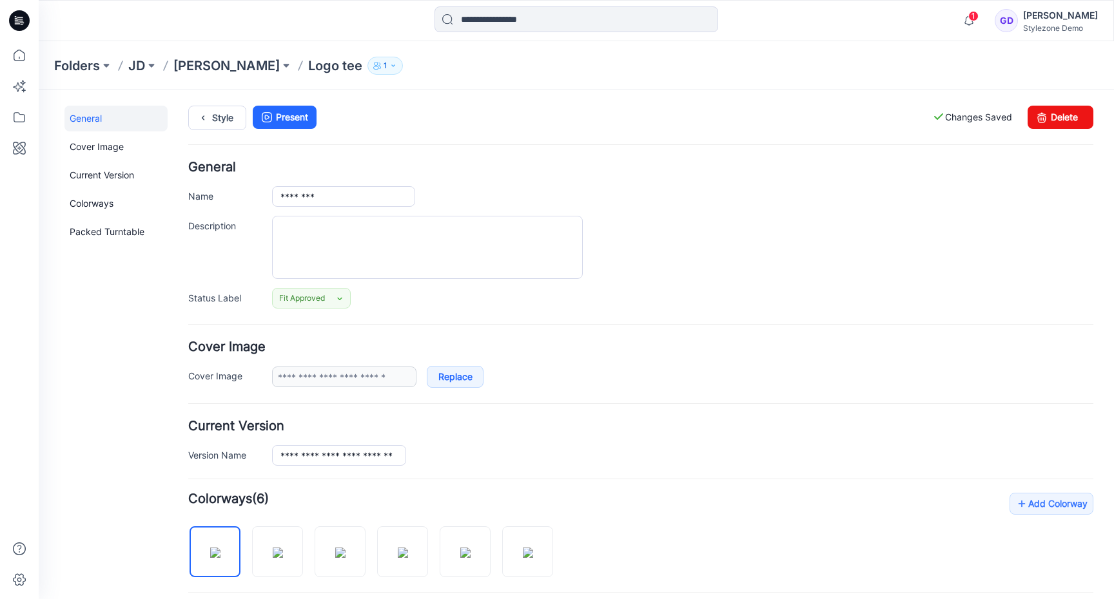
click at [308, 66] on p "Logo tee" at bounding box center [335, 66] width 54 height 18
click at [215, 66] on p "[PERSON_NAME]" at bounding box center [226, 66] width 106 height 18
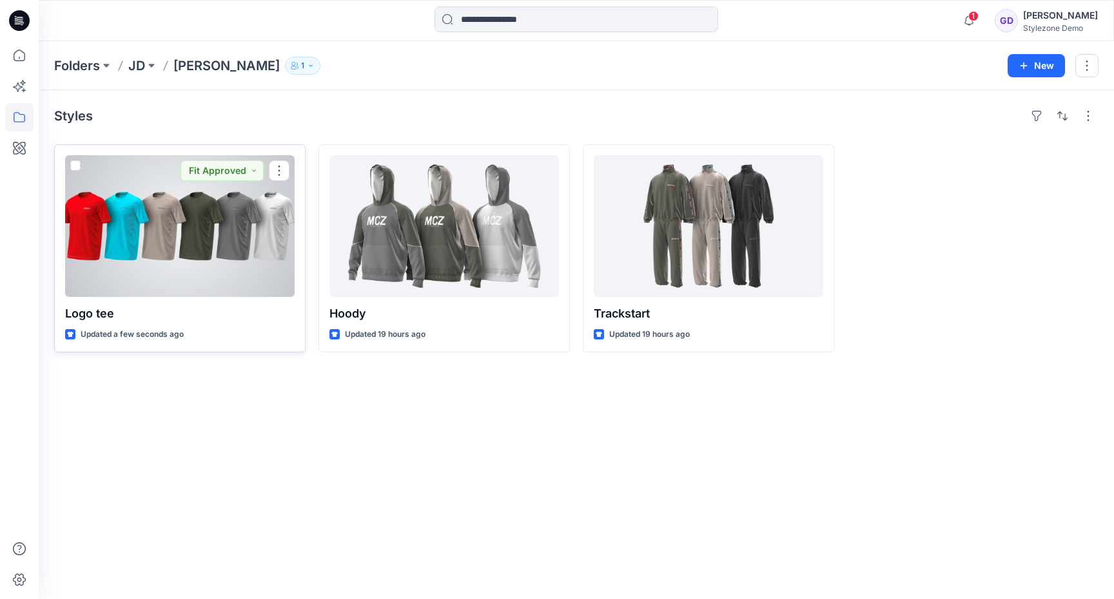
click at [208, 211] on div at bounding box center [179, 226] width 229 height 142
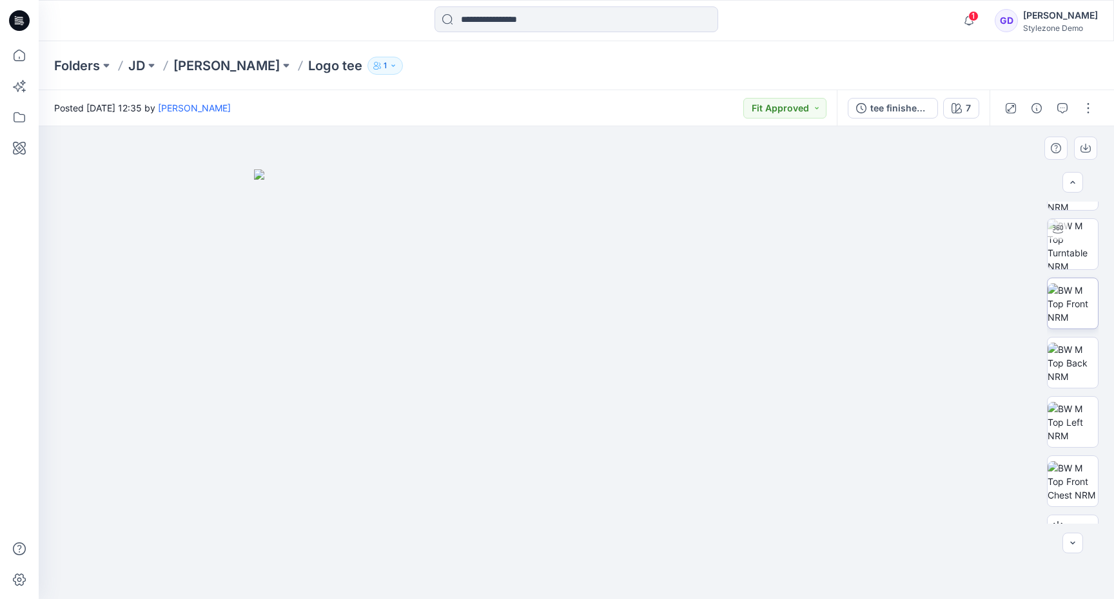
scroll to position [322, 0]
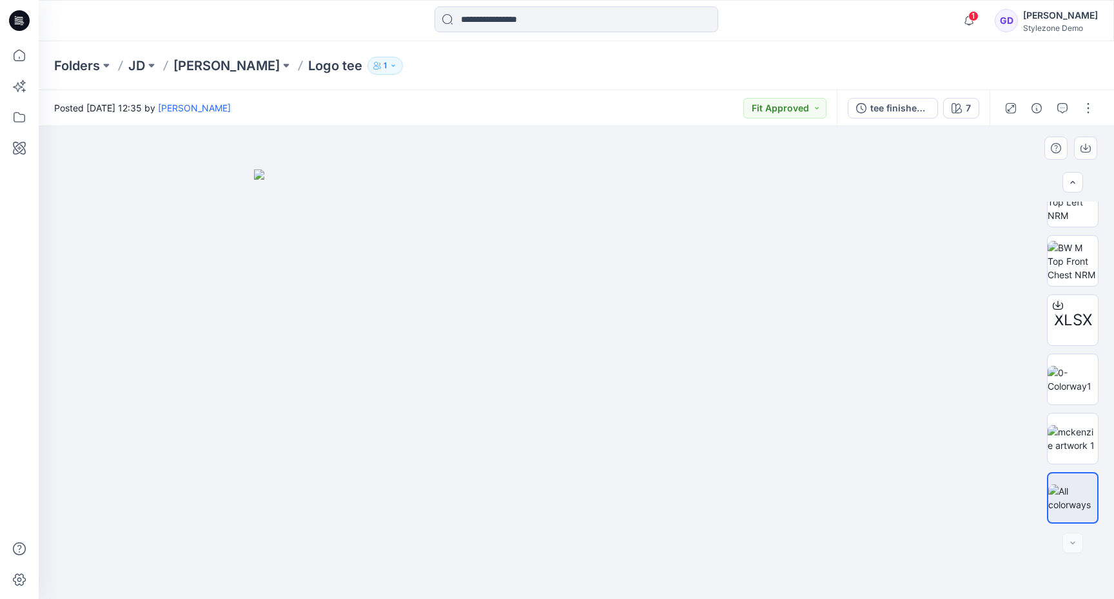
click at [331, 175] on img at bounding box center [576, 385] width 645 height 430
